Goal: Information Seeking & Learning: Learn about a topic

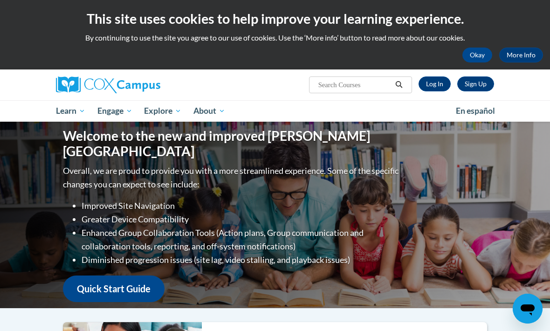
click at [441, 89] on link "Log In" at bounding box center [435, 84] width 32 height 15
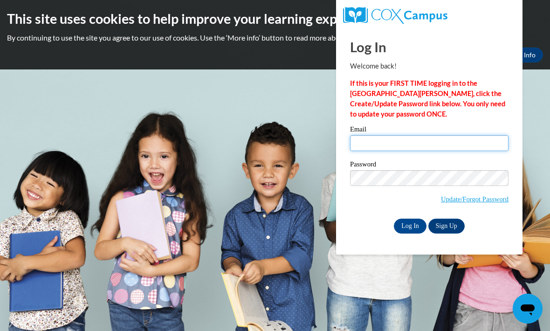
click at [412, 144] on input "Email" at bounding box center [429, 143] width 159 height 16
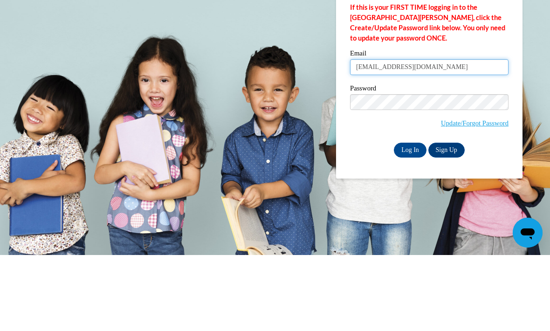
type input "lisaemory0617@yahoo.com"
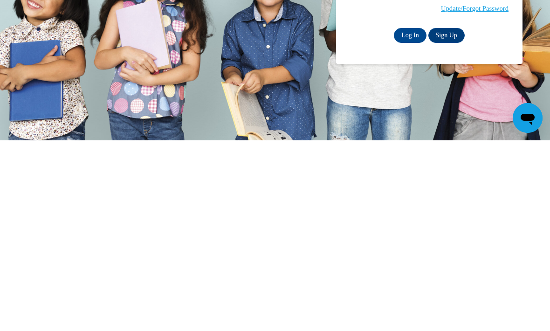
click at [411, 219] on input "Log In" at bounding box center [410, 226] width 33 height 15
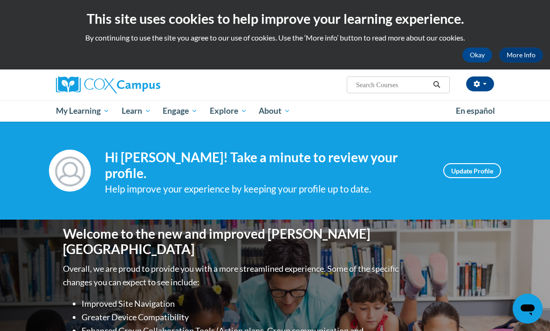
click at [0, 0] on link "My Course Progress" at bounding box center [0, 0] width 0 height 0
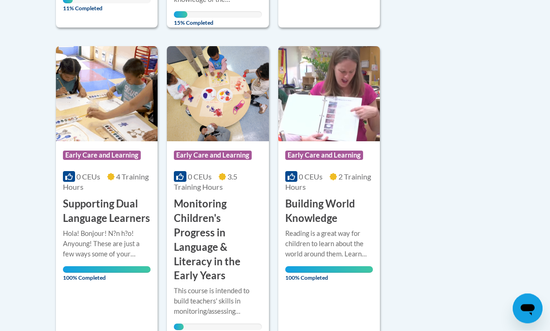
scroll to position [470, 0]
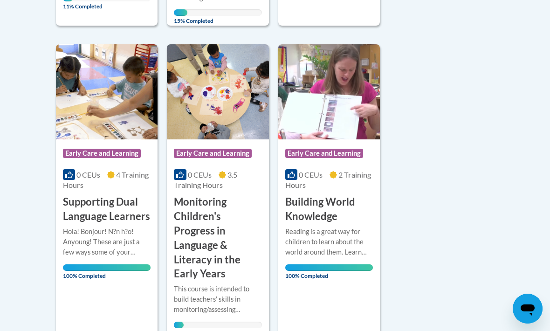
click at [222, 267] on h3 "Monitoring Children's Progress in Language & Literacy in the Early Years" at bounding box center [218, 238] width 88 height 86
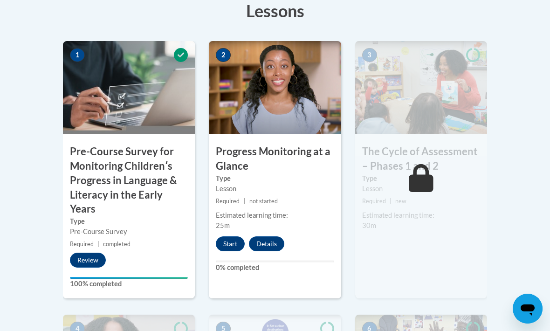
scroll to position [343, 0]
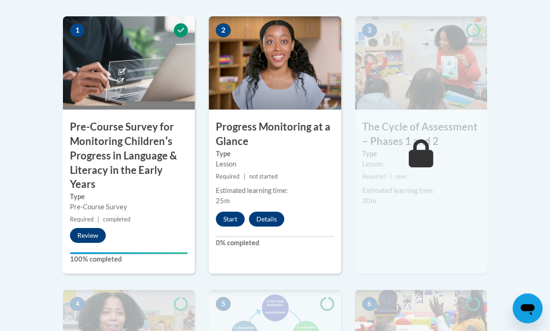
click at [231, 219] on button "Start" at bounding box center [230, 219] width 29 height 15
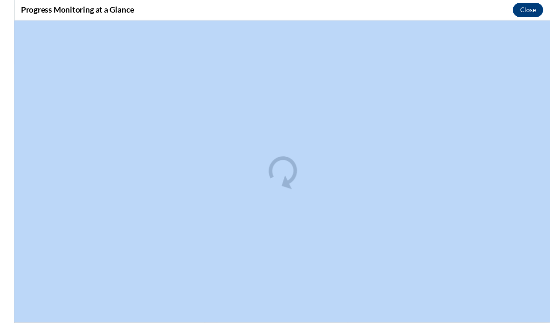
scroll to position [193, 0]
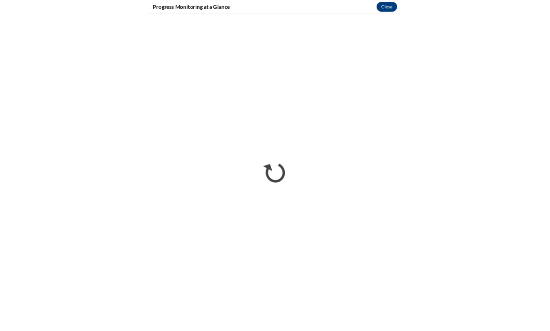
scroll to position [216, 0]
